Goal: Information Seeking & Learning: Learn about a topic

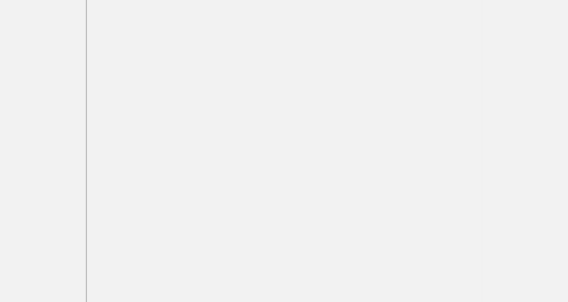
scroll to position [112, 0]
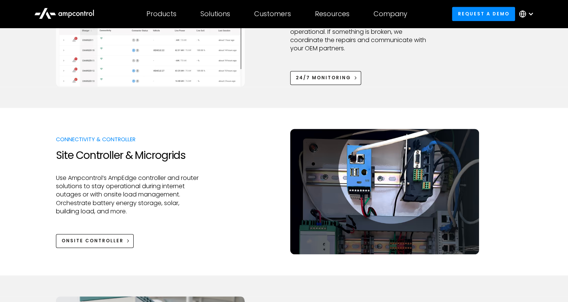
scroll to position [762, 0]
click at [147, 216] on div at bounding box center [128, 225] width 144 height 18
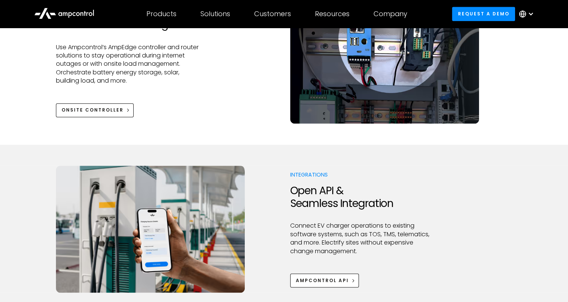
scroll to position [808, 0]
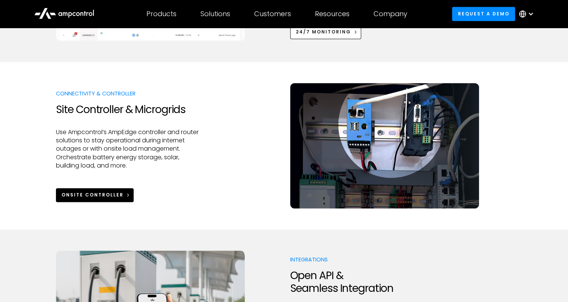
click at [126, 195] on icon at bounding box center [127, 194] width 5 height 5
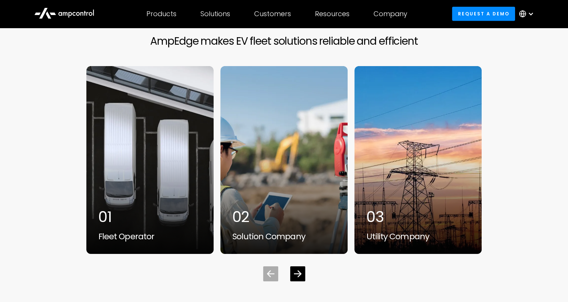
scroll to position [2308, 0]
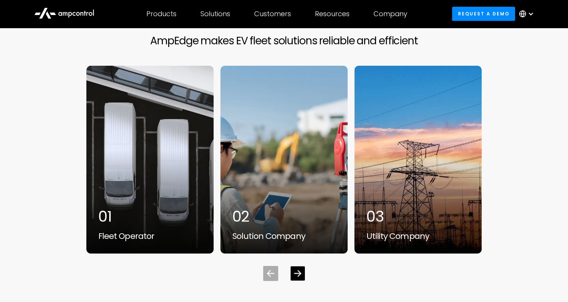
click at [296, 266] on div "Next slide" at bounding box center [297, 273] width 14 height 14
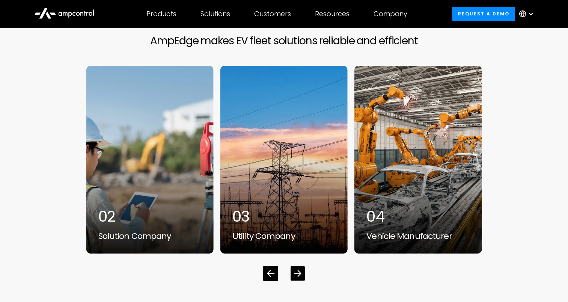
click at [296, 266] on div "Next slide" at bounding box center [297, 273] width 14 height 14
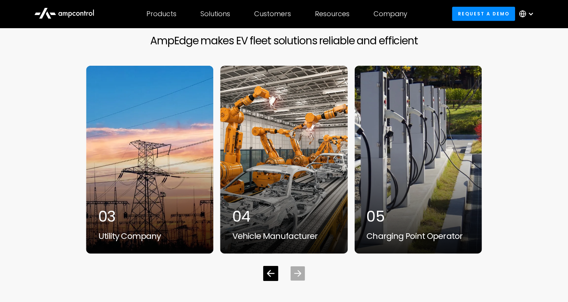
click at [296, 266] on div "Next slide" at bounding box center [297, 273] width 14 height 14
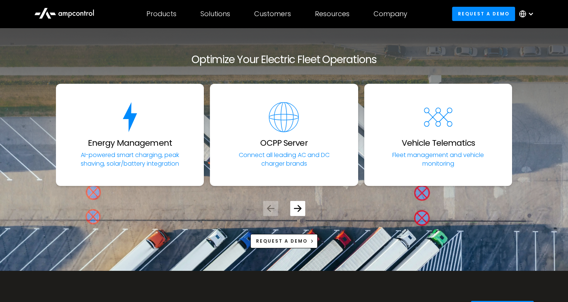
scroll to position [2597, 0]
click at [296, 209] on icon "Next slide" at bounding box center [297, 207] width 7 height 7
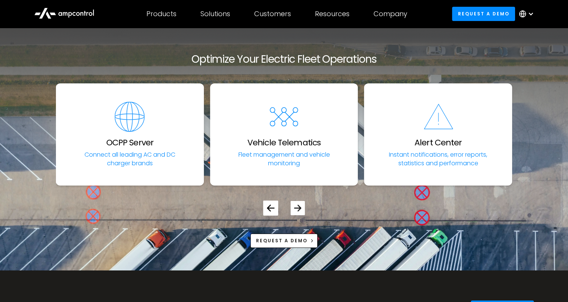
click at [295, 204] on icon "Next slide" at bounding box center [297, 207] width 7 height 7
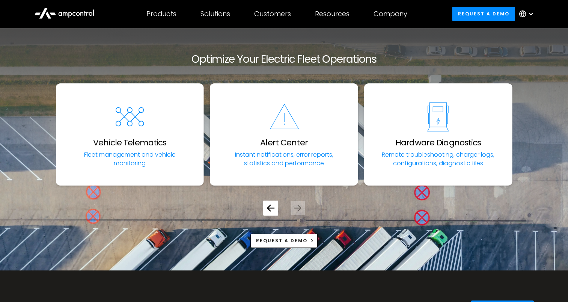
click at [295, 204] on icon "Next slide" at bounding box center [297, 207] width 7 height 7
click at [267, 207] on icon "Previous slide" at bounding box center [270, 208] width 7 height 6
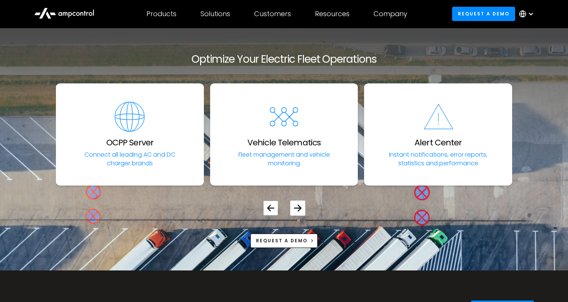
click at [267, 207] on icon "Previous slide" at bounding box center [270, 208] width 7 height 6
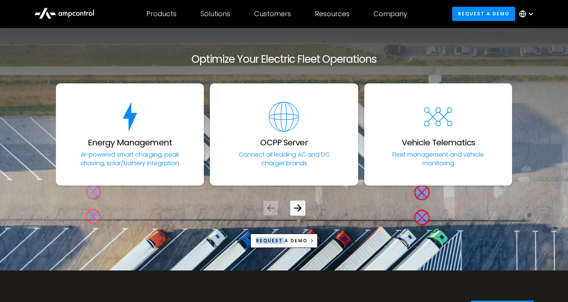
click at [267, 207] on icon "Previous slide" at bounding box center [270, 208] width 7 height 6
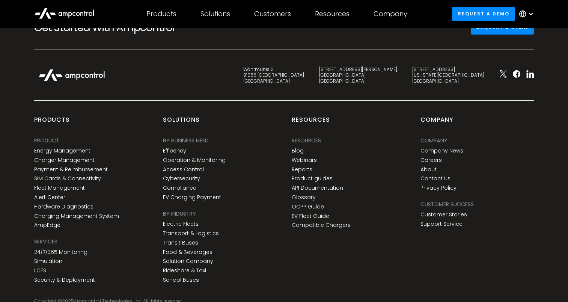
scroll to position [2877, 0]
click at [102, 167] on link "Payment & Reimbursement" at bounding box center [71, 169] width 74 height 6
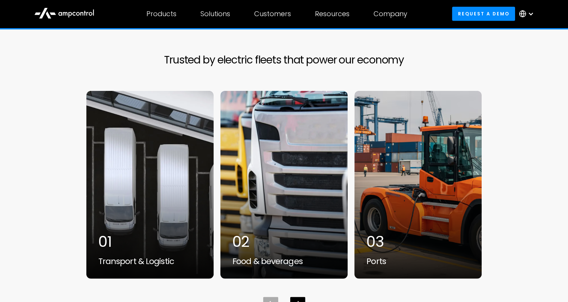
scroll to position [1837, 0]
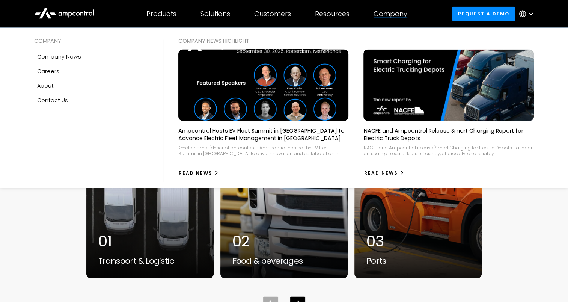
click at [258, 105] on img at bounding box center [263, 85] width 187 height 78
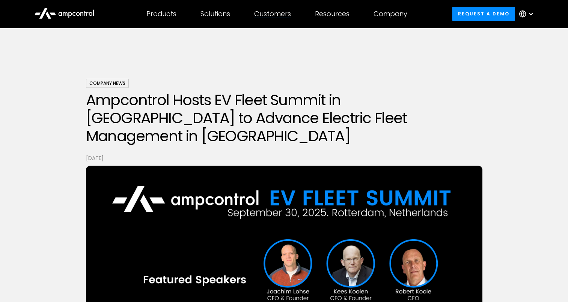
click at [252, 13] on div "Customers Customer success Case Studies Highlighted success stories From Our Cu…" at bounding box center [272, 14] width 61 height 26
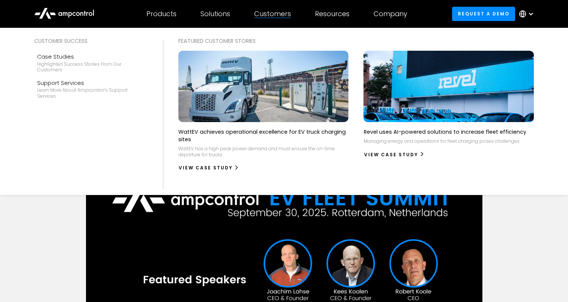
click at [269, 13] on div "Customers" at bounding box center [272, 14] width 37 height 8
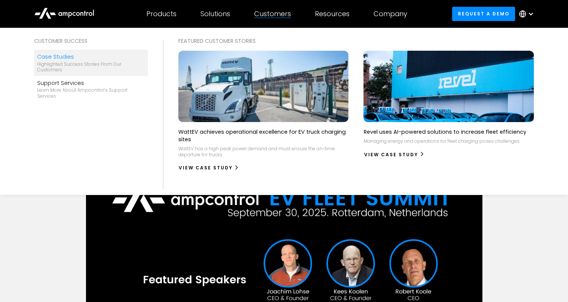
click at [89, 59] on div "Case Studies" at bounding box center [91, 57] width 108 height 8
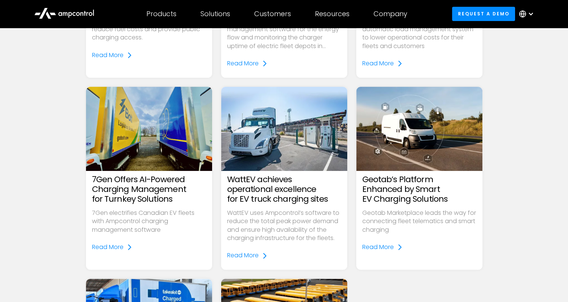
scroll to position [227, 0]
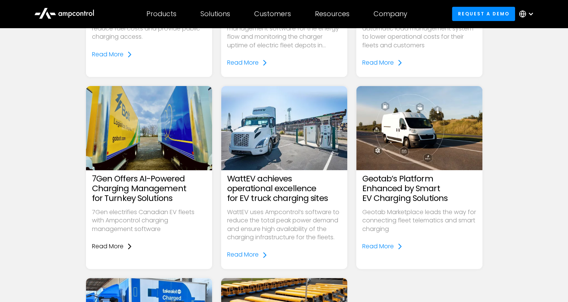
click at [113, 242] on div "Read More" at bounding box center [108, 246] width 32 height 8
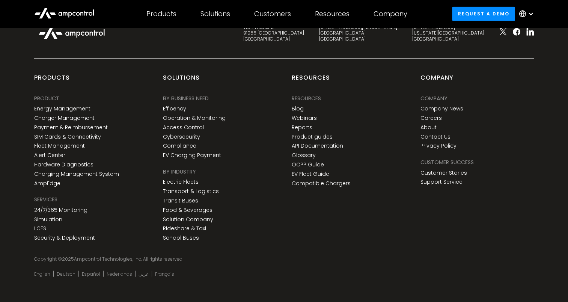
scroll to position [1883, 0]
click at [430, 130] on link "About" at bounding box center [428, 127] width 16 height 6
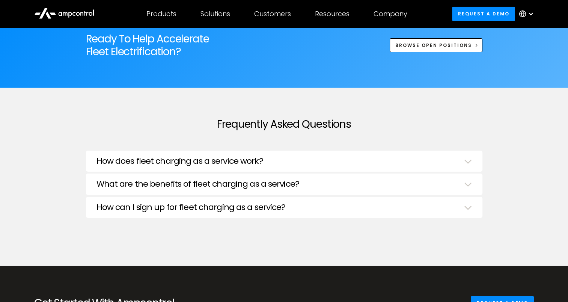
scroll to position [2473, 0]
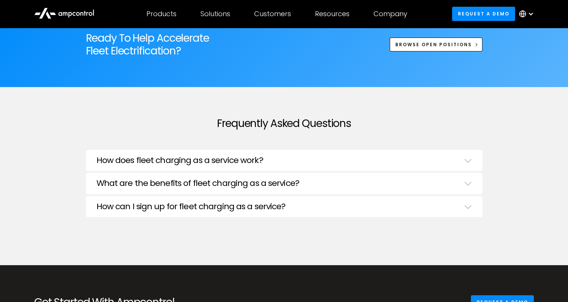
click at [287, 156] on div "How does fleet charging as a service work?" at bounding box center [283, 161] width 375 height 12
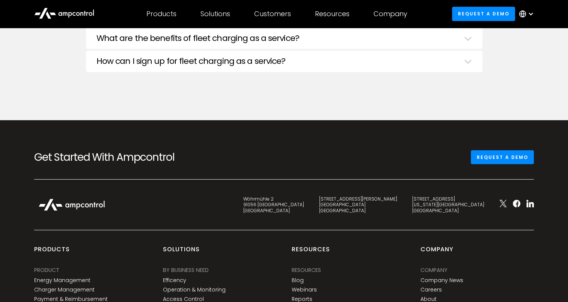
scroll to position [2695, 0]
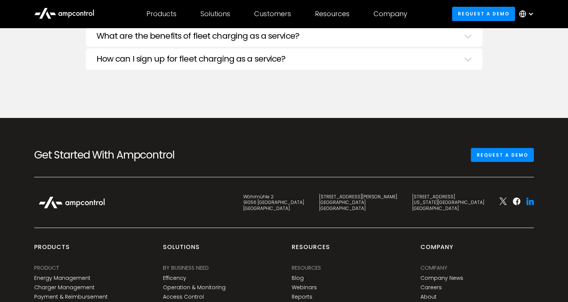
click at [533, 200] on icon at bounding box center [531, 202] width 5 height 5
